Goal: Transaction & Acquisition: Purchase product/service

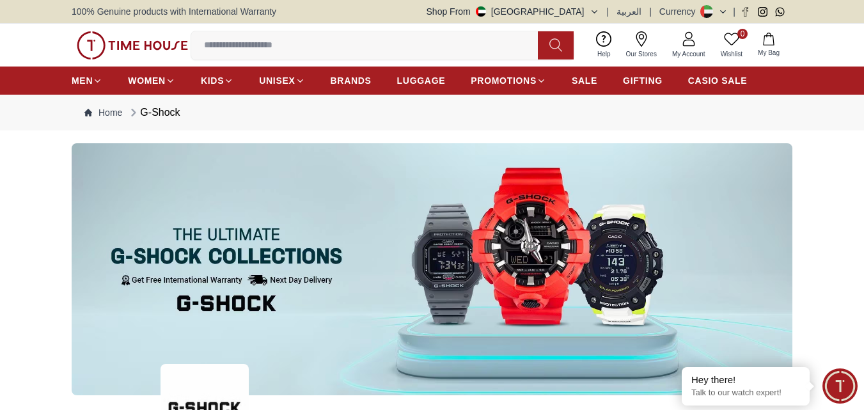
click at [508, 267] on img at bounding box center [432, 269] width 721 height 252
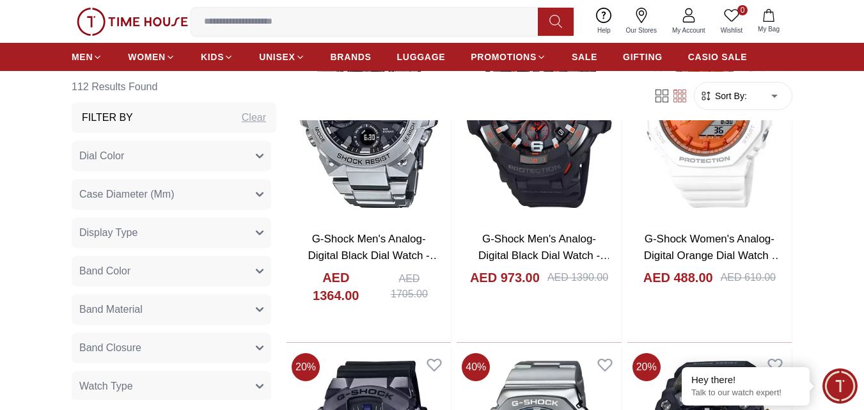
scroll to position [1535, 0]
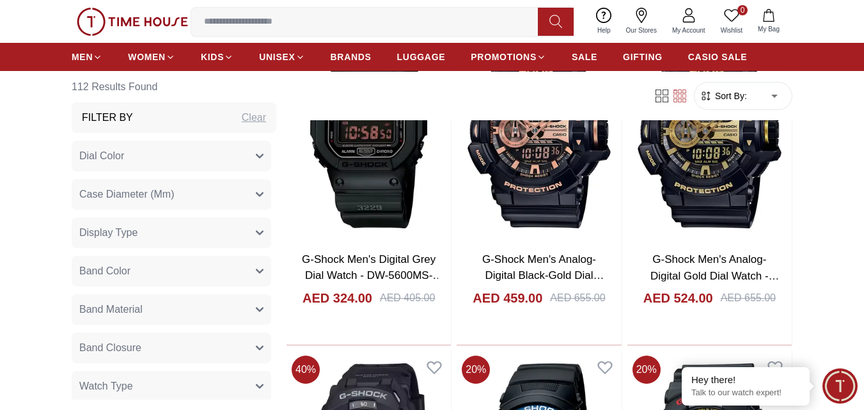
scroll to position [2814, 0]
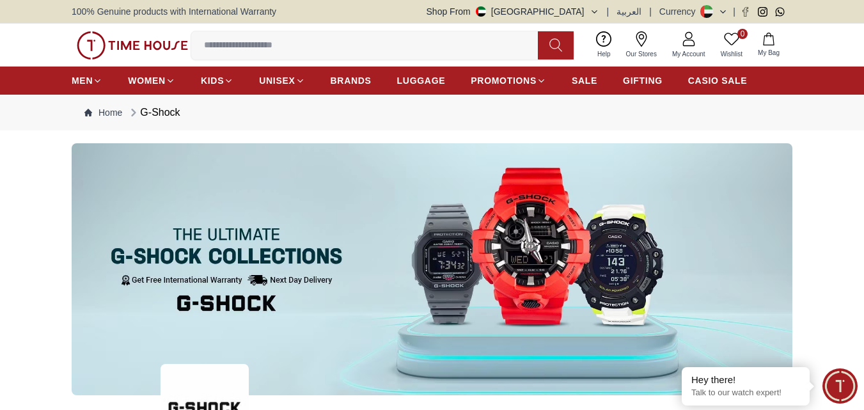
click at [255, 39] on input at bounding box center [369, 46] width 357 height 26
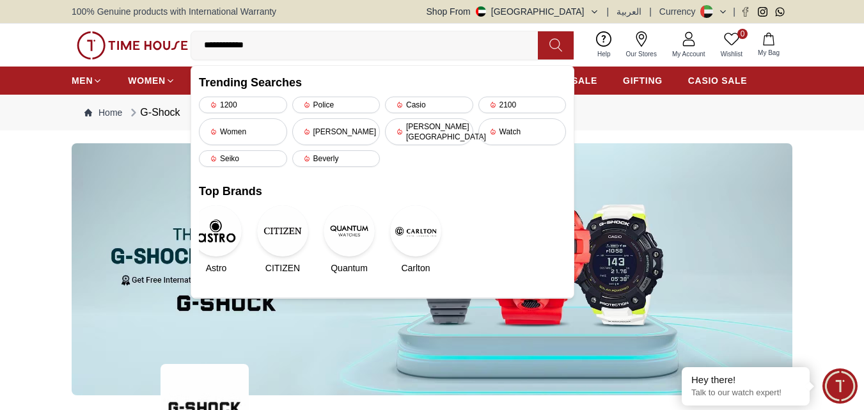
type input "**********"
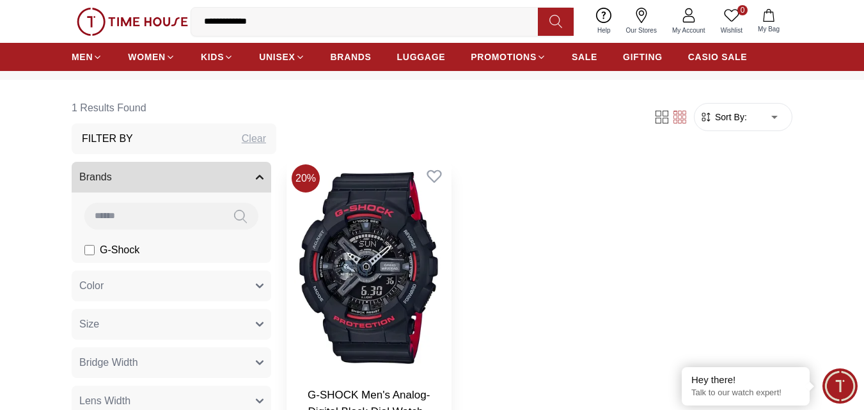
scroll to position [128, 0]
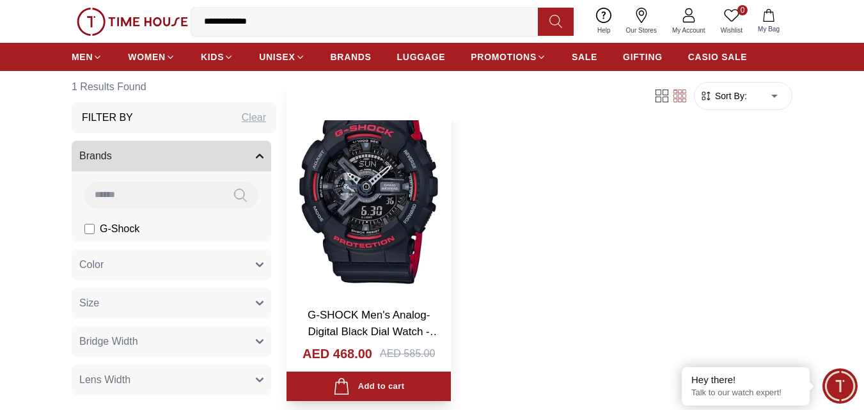
click at [393, 256] on img at bounding box center [369, 187] width 164 height 217
